Goal: Find specific page/section: Find specific page/section

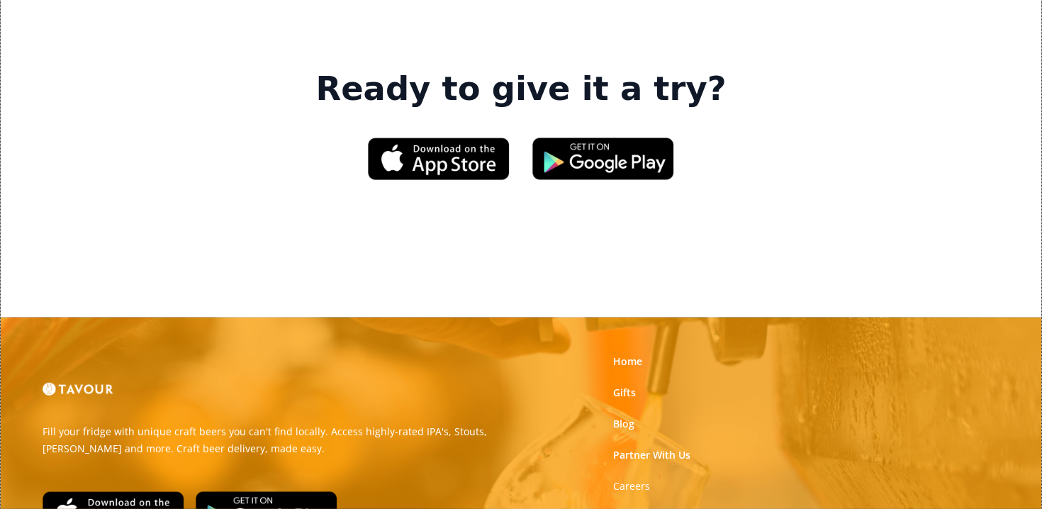
scroll to position [2209, 0]
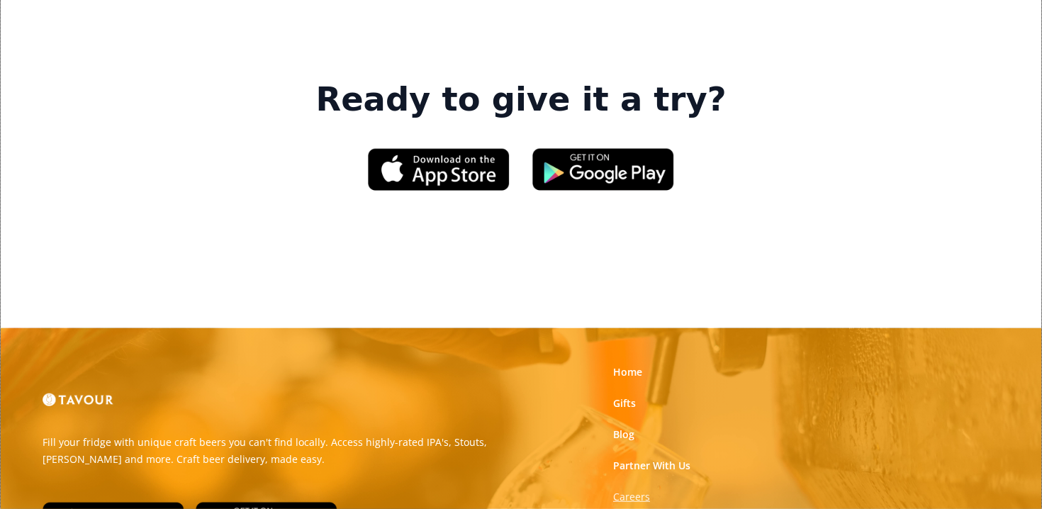
click at [644, 490] on strong "Careers" at bounding box center [631, 496] width 37 height 13
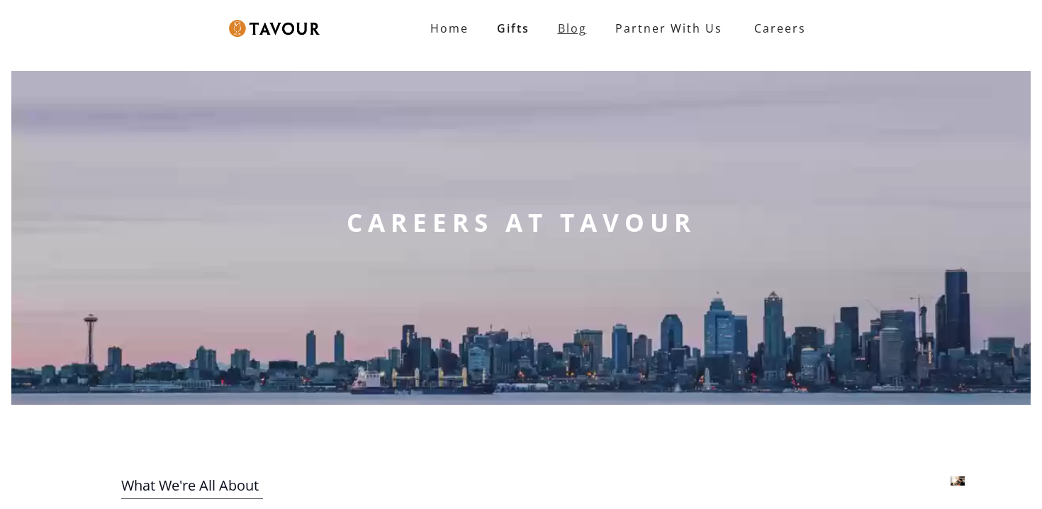
click at [572, 40] on link "Blog" at bounding box center [572, 28] width 57 height 28
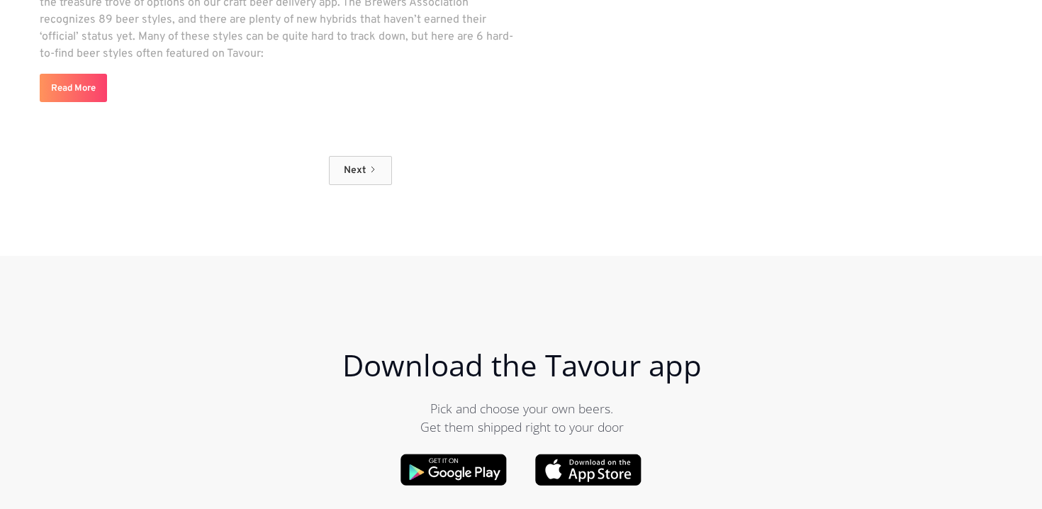
scroll to position [15697, 0]
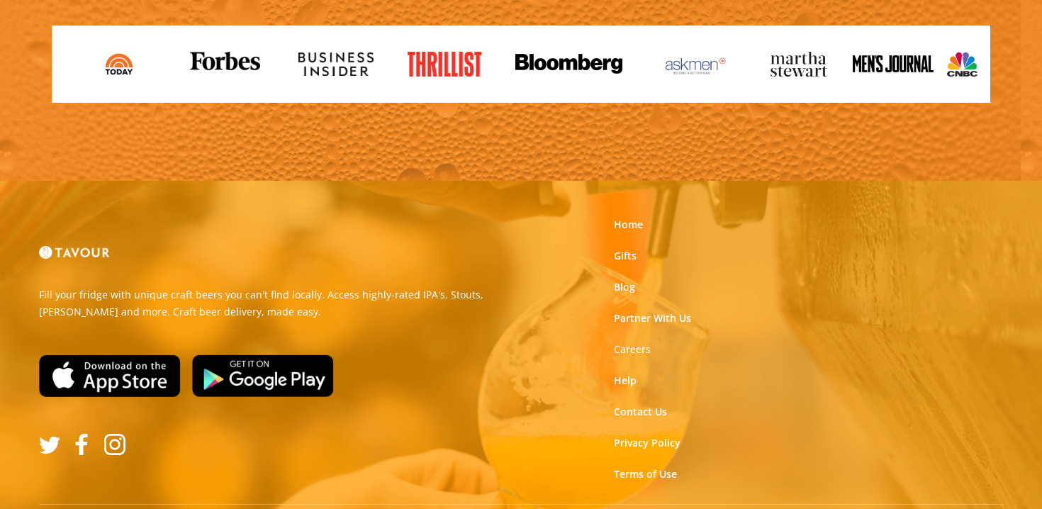
click at [36, 428] on link at bounding box center [49, 444] width 33 height 33
